Goal: Task Accomplishment & Management: Manage account settings

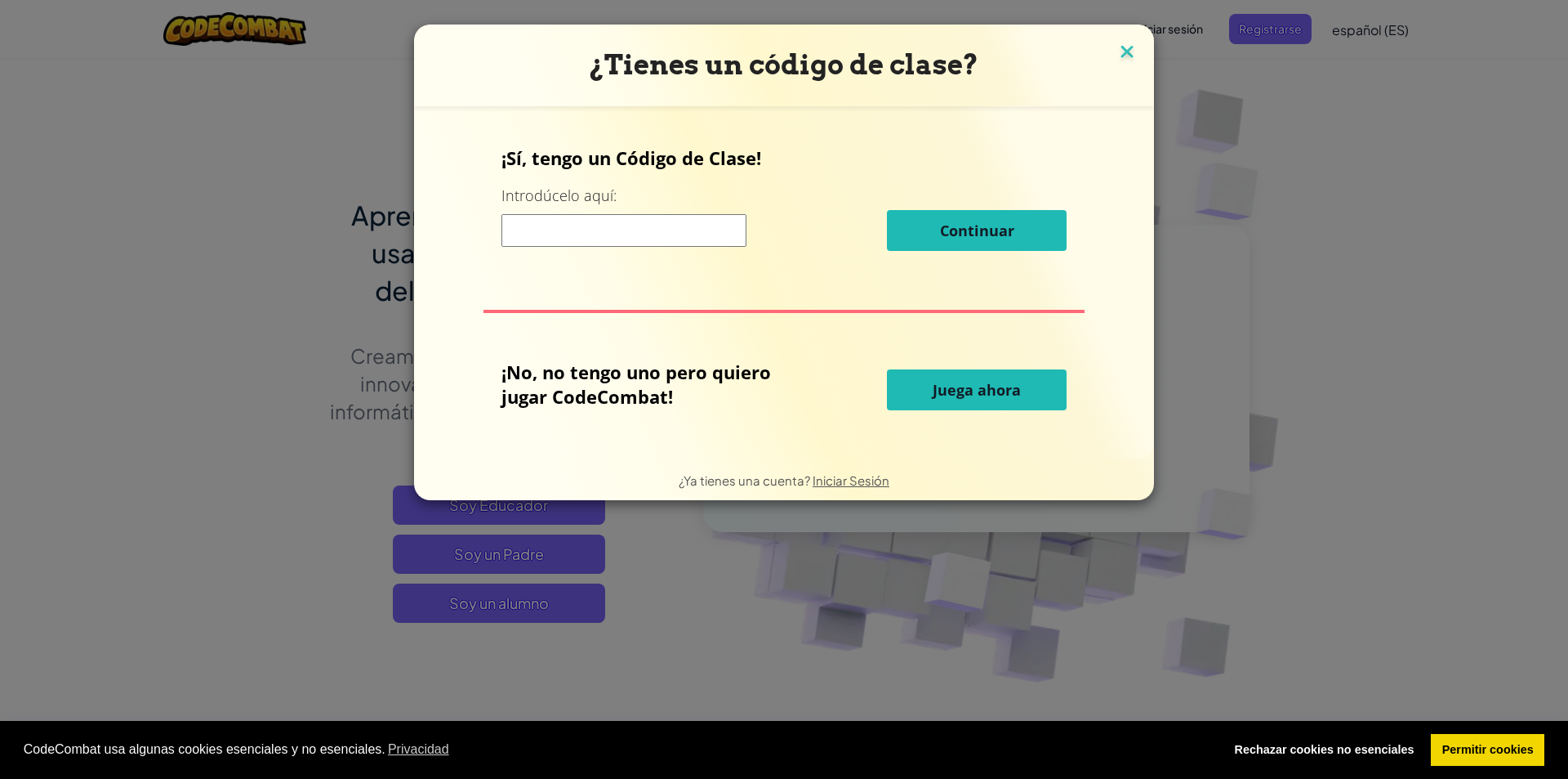
click at [1127, 44] on img at bounding box center [1127, 53] width 21 height 24
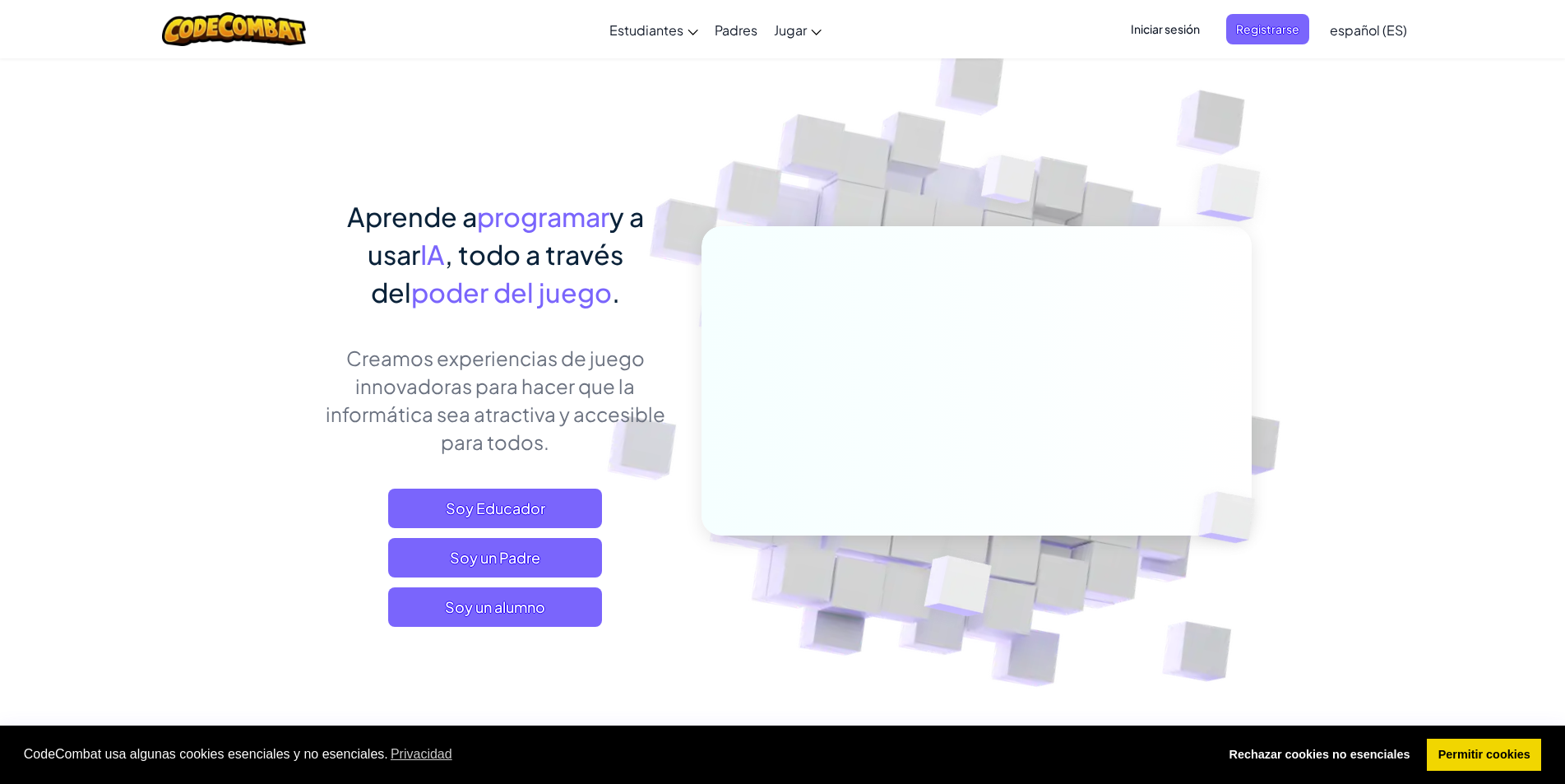
click at [1186, 30] on span "Iniciar sesión" at bounding box center [1165, 29] width 88 height 30
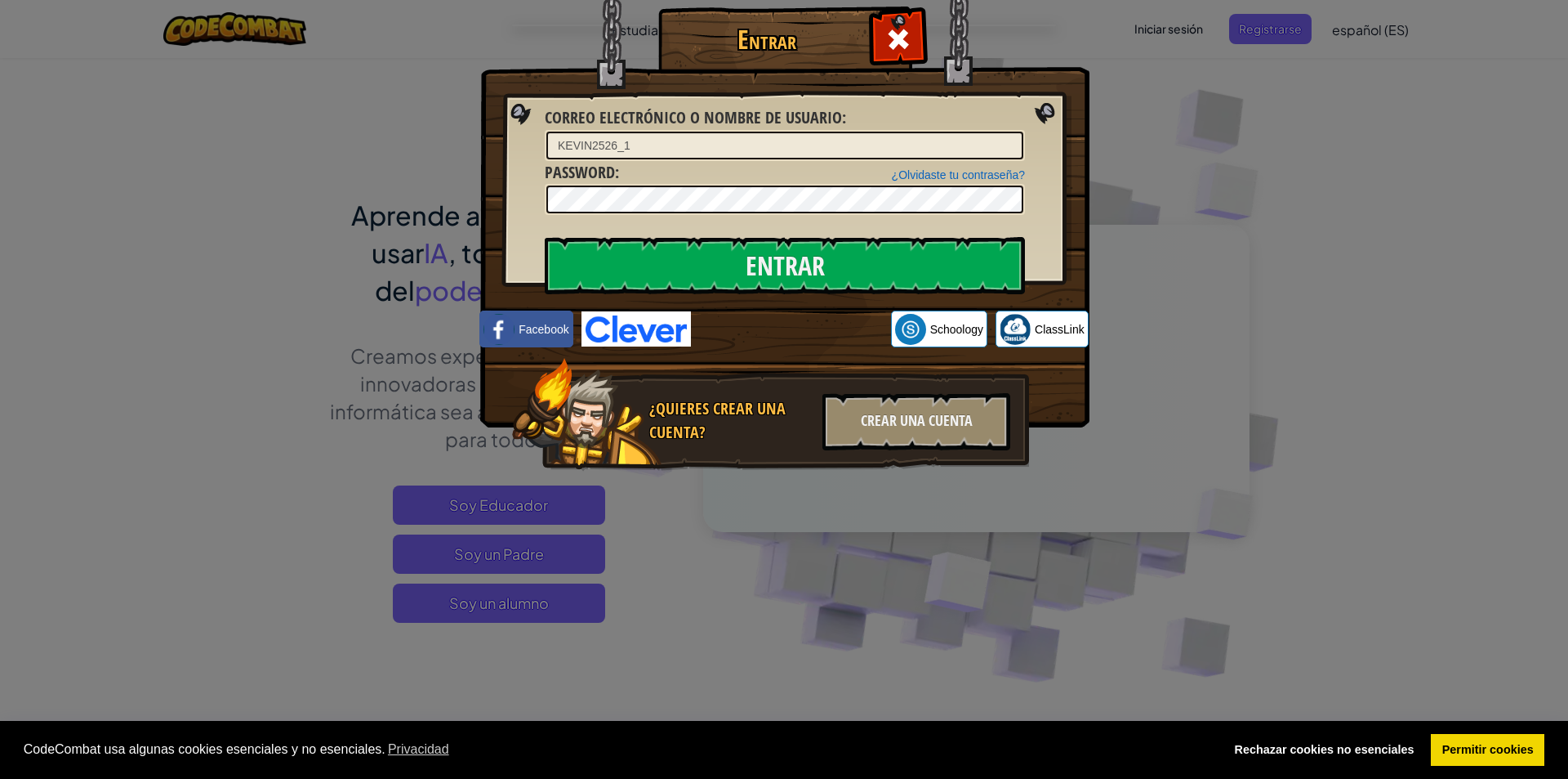
drag, startPoint x: 758, startPoint y: 173, endPoint x: 718, endPoint y: 179, distance: 40.4
click at [718, 179] on div "¿Olvidaste tu contraseña? Password :" at bounding box center [784, 188] width 480 height 55
click at [640, 143] on input "KEVIN2526_1" at bounding box center [784, 146] width 477 height 28
type input "KEVIN2526_1"
click at [778, 263] on input "Entrar" at bounding box center [784, 265] width 480 height 57
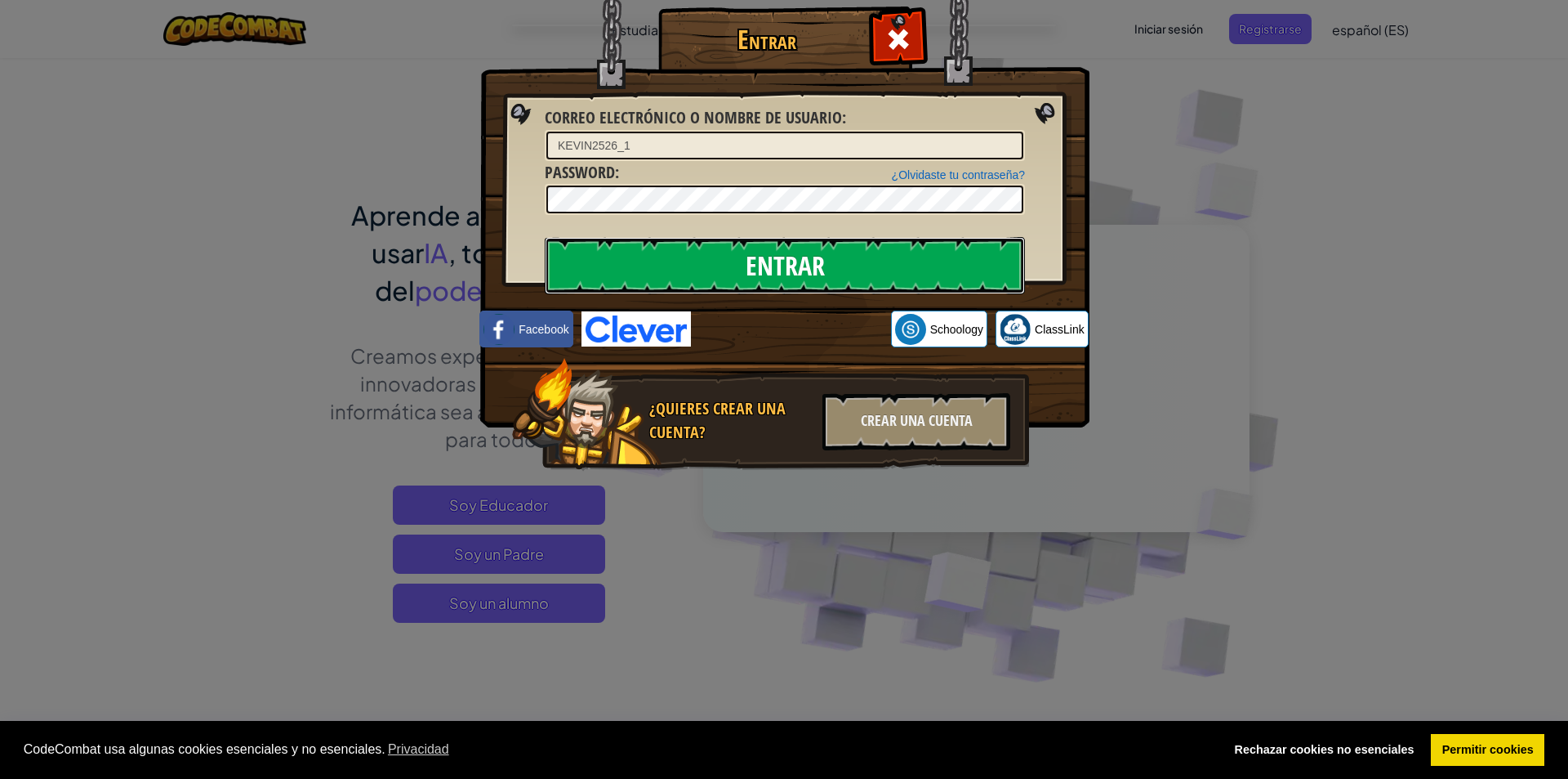
click at [778, 263] on input "Entrar" at bounding box center [784, 265] width 480 height 57
